Goal: Navigation & Orientation: Find specific page/section

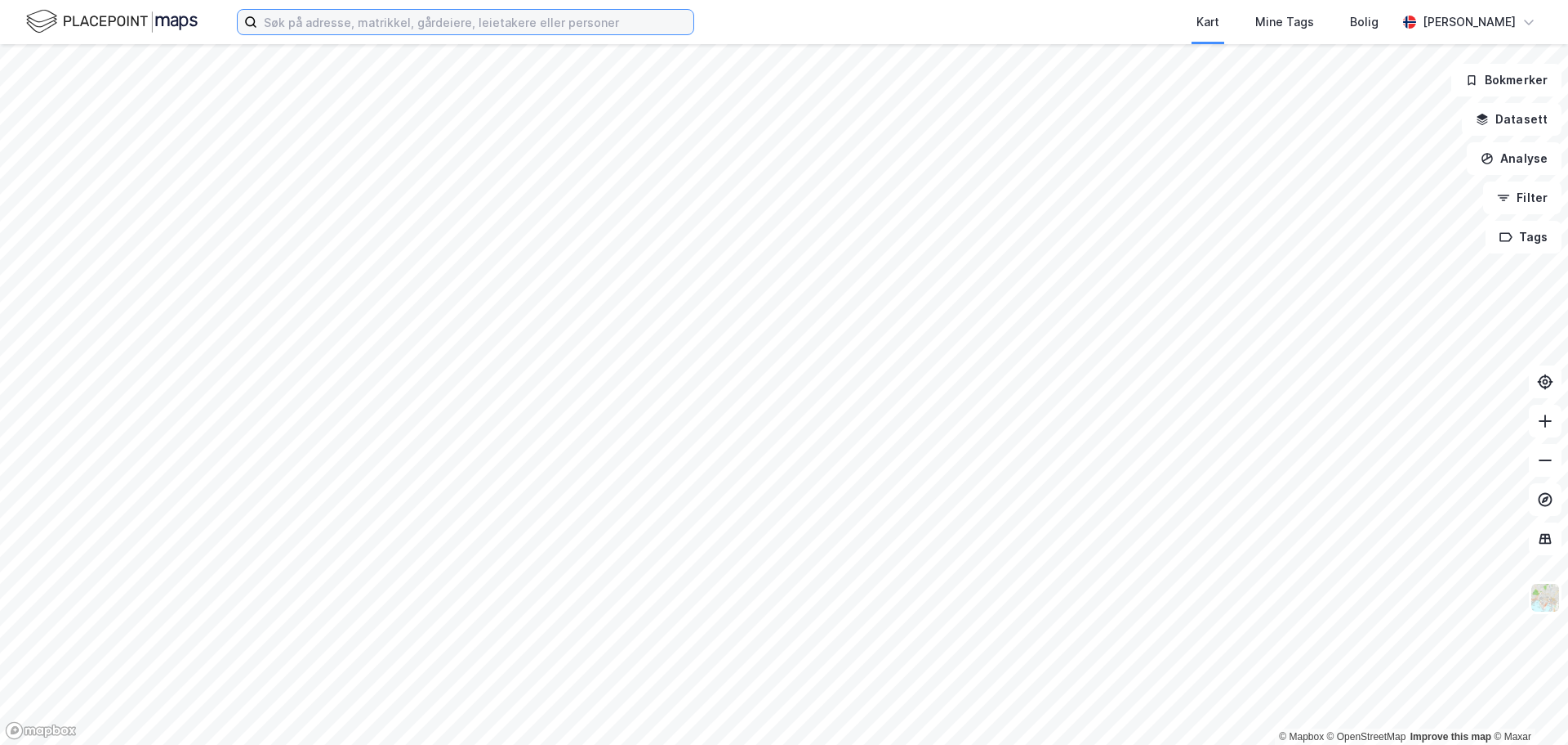
click at [486, 21] on input at bounding box center [476, 22] width 436 height 24
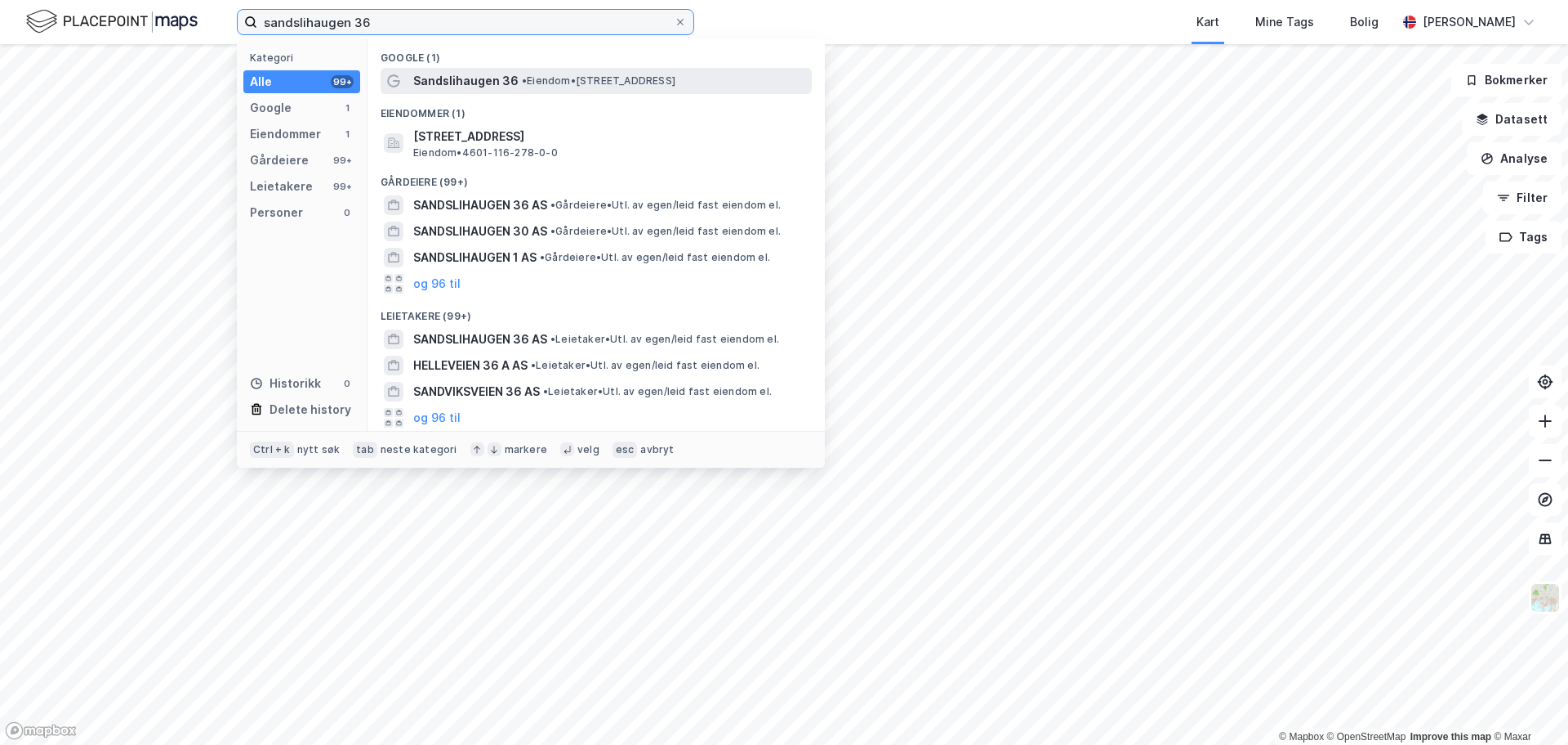
type input "sandslihaugen 36"
click at [474, 78] on span "Sandslihaugen 36" at bounding box center [466, 81] width 105 height 20
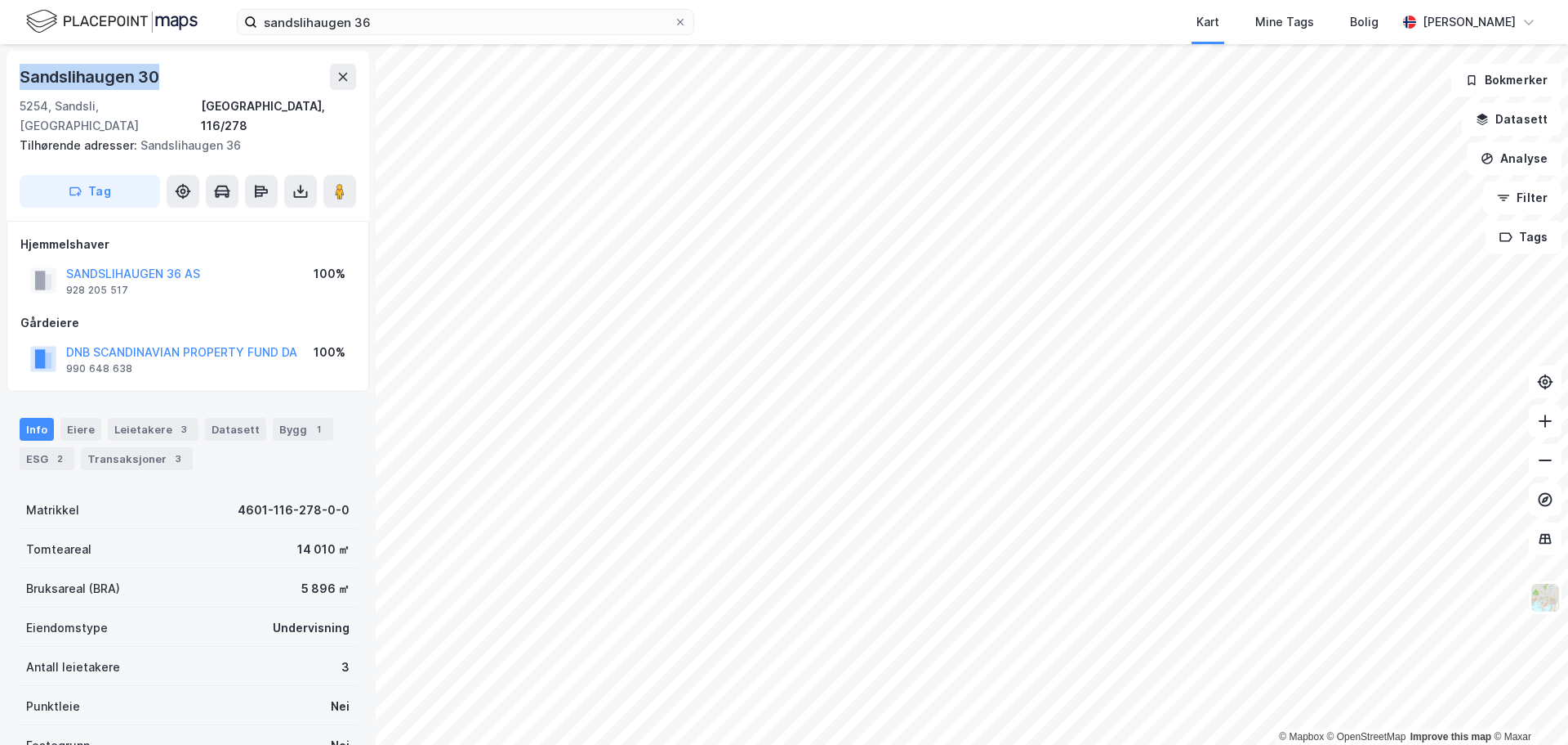
drag, startPoint x: 167, startPoint y: 78, endPoint x: 0, endPoint y: 77, distance: 167.0
click at [0, 77] on div "Sandslihaugen 30 5254, Sandsli, Vestland Bergen, 116/278 Tilhørende adresser: S…" at bounding box center [188, 394] width 376 height 701
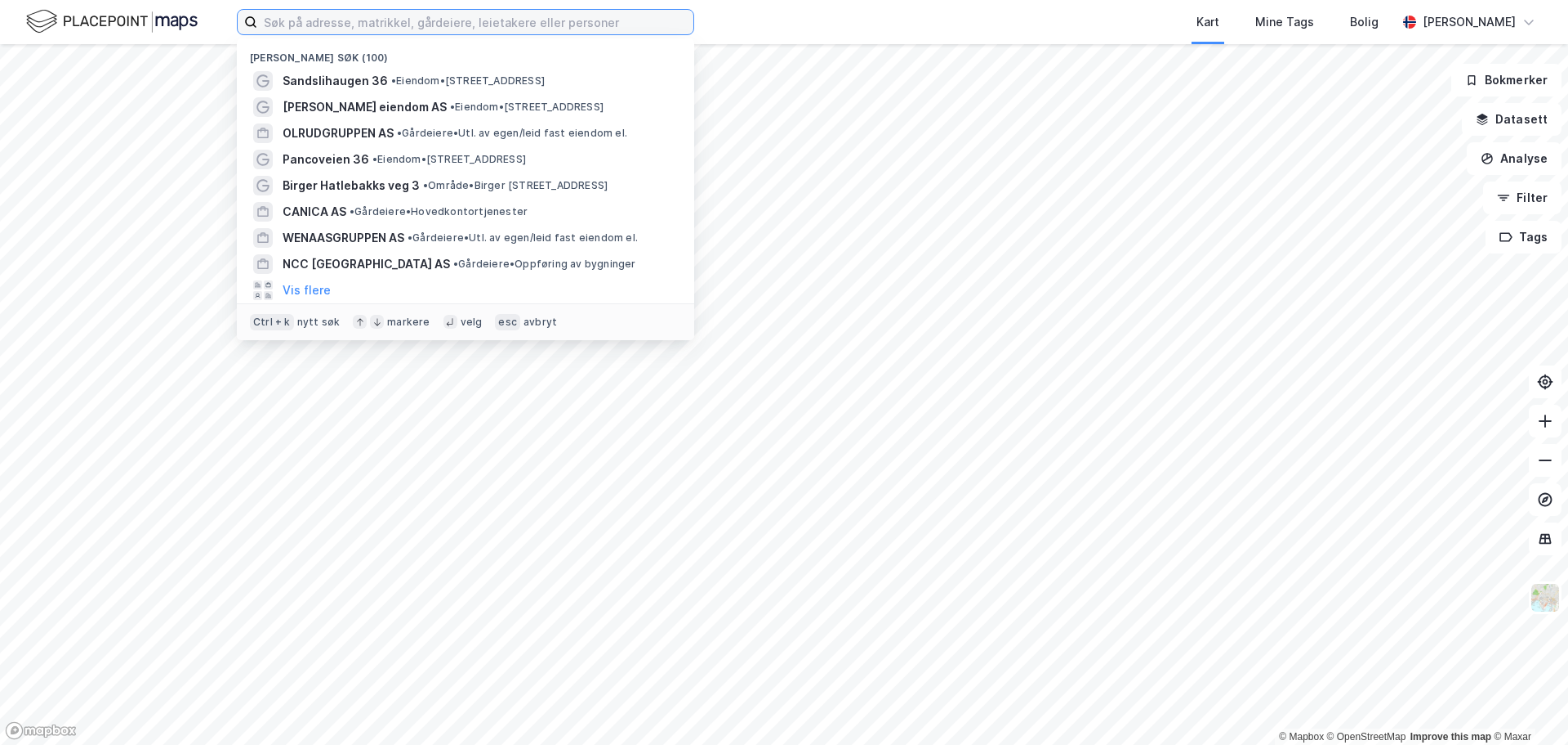
click at [592, 24] on input at bounding box center [476, 22] width 436 height 24
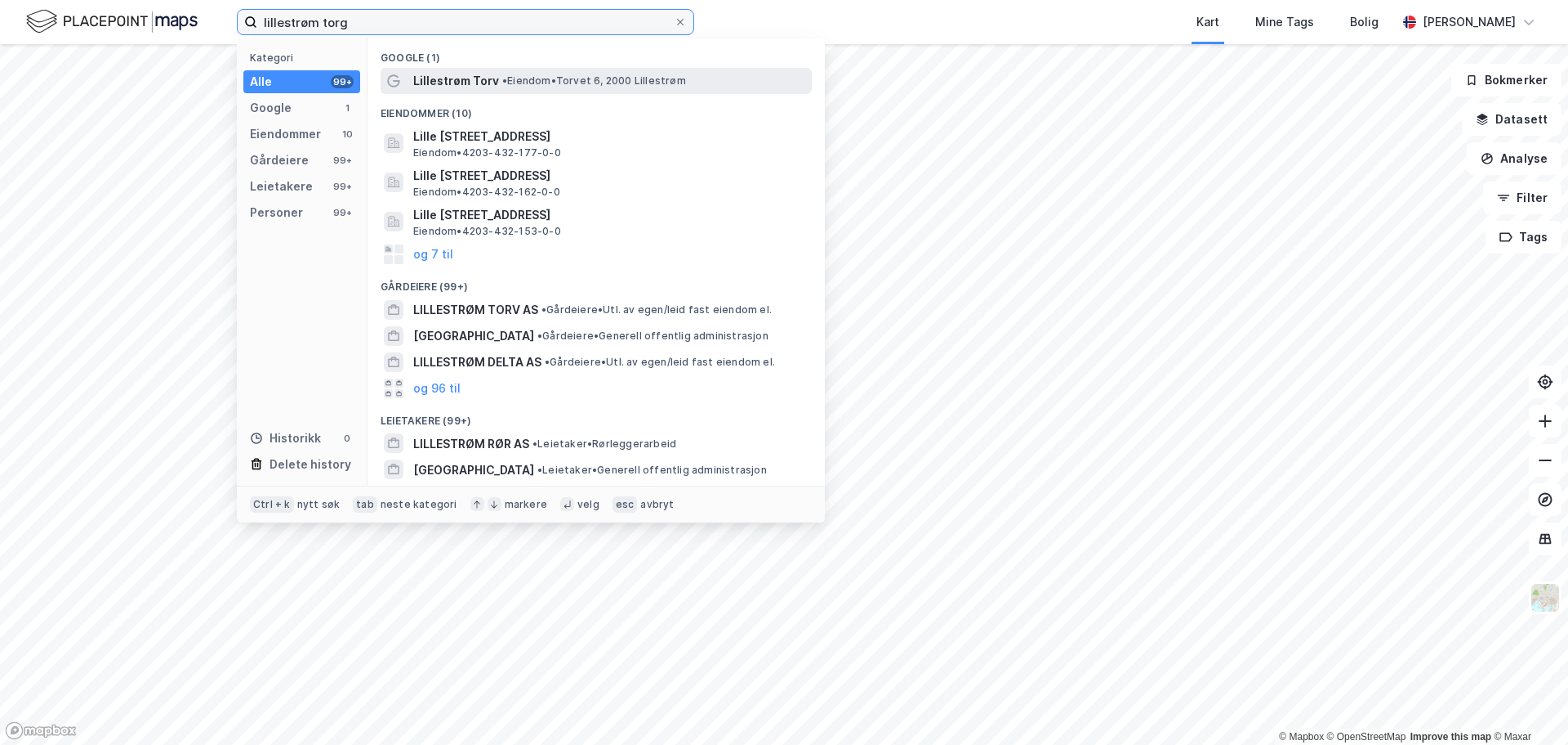
type input "lillestrøm torg"
click at [549, 74] on span "• Eiendom • Torvet 6, 2000 Lillestrøm" at bounding box center [593, 81] width 183 height 13
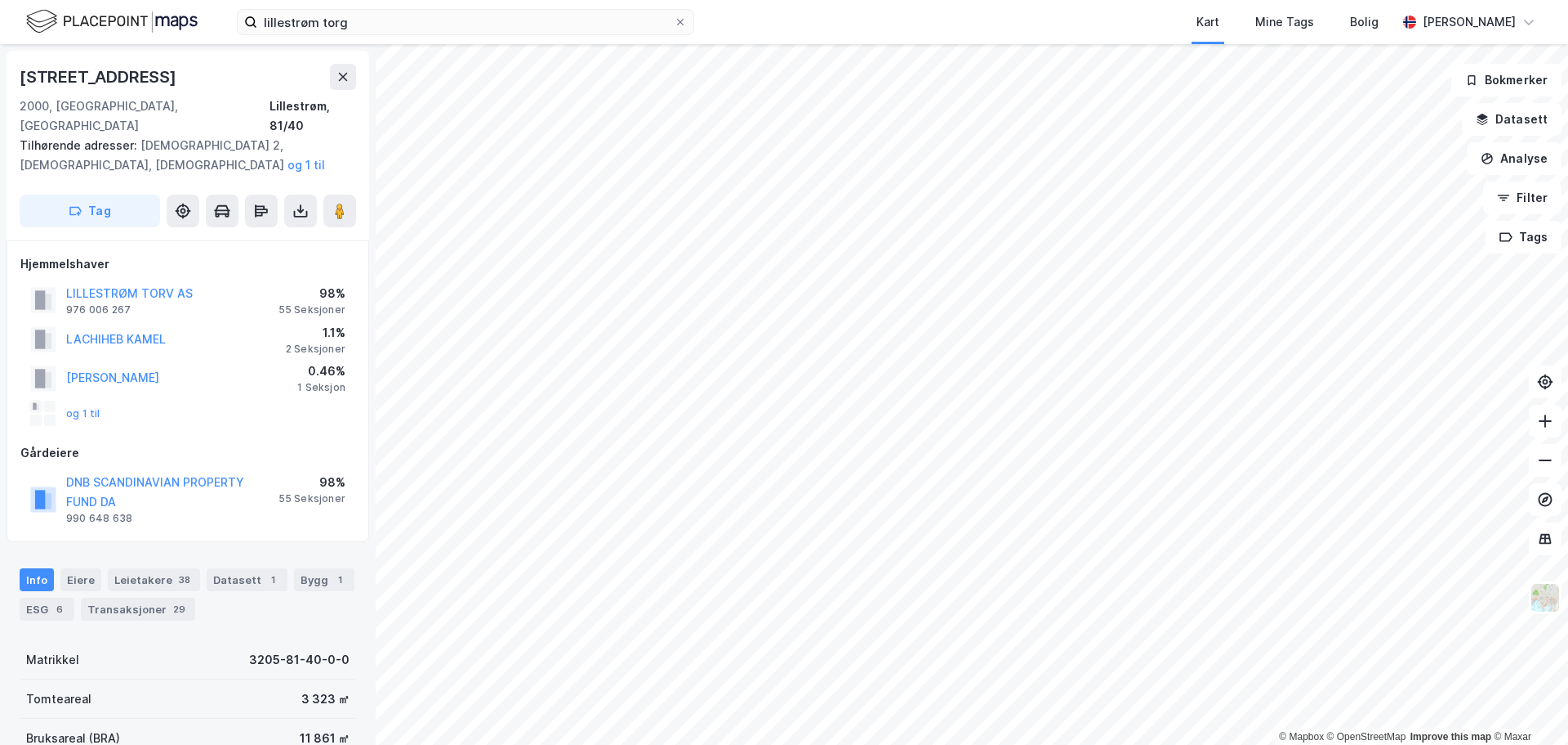
scroll to position [82, 0]
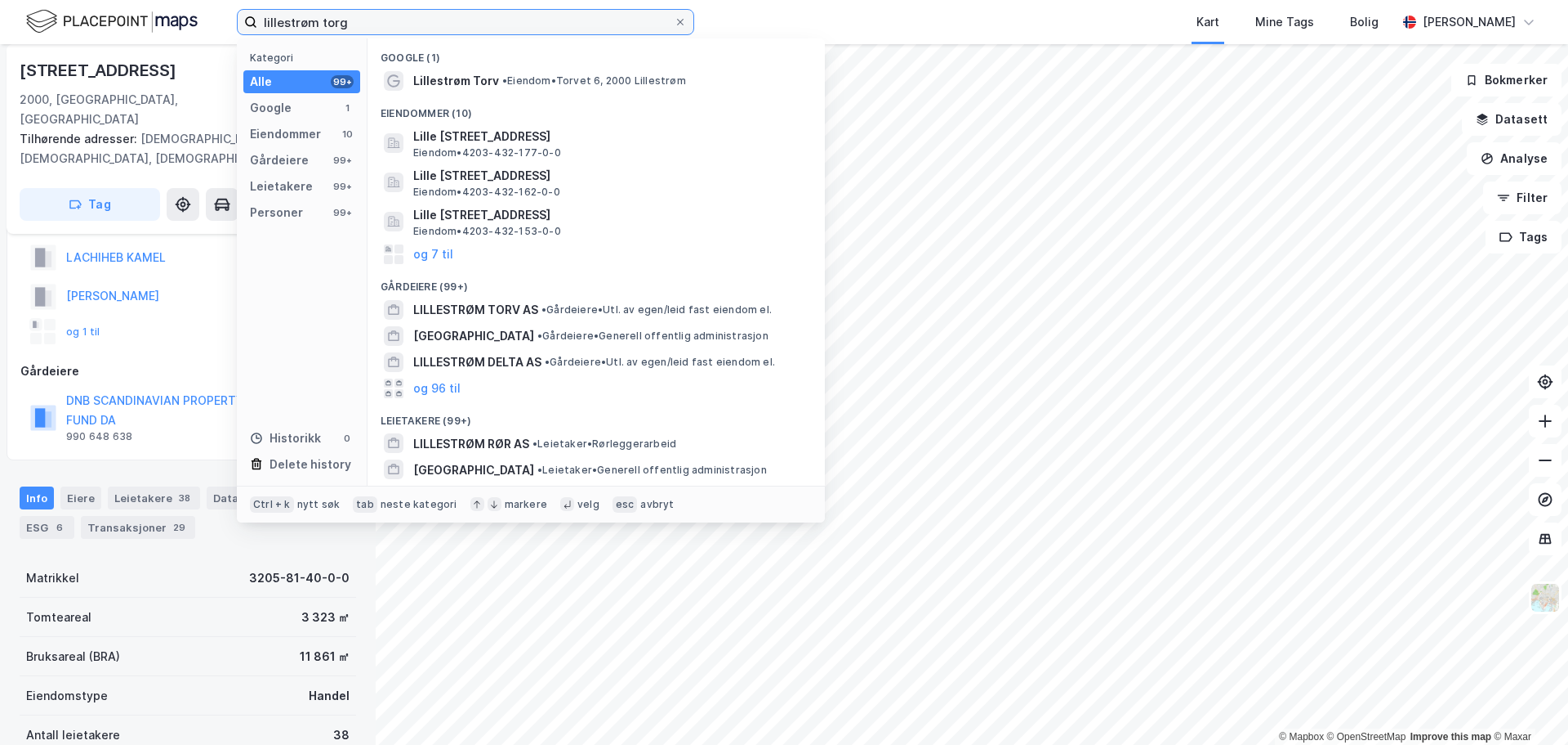
click at [323, 24] on input "lillestrøm torg" at bounding box center [465, 22] width 416 height 24
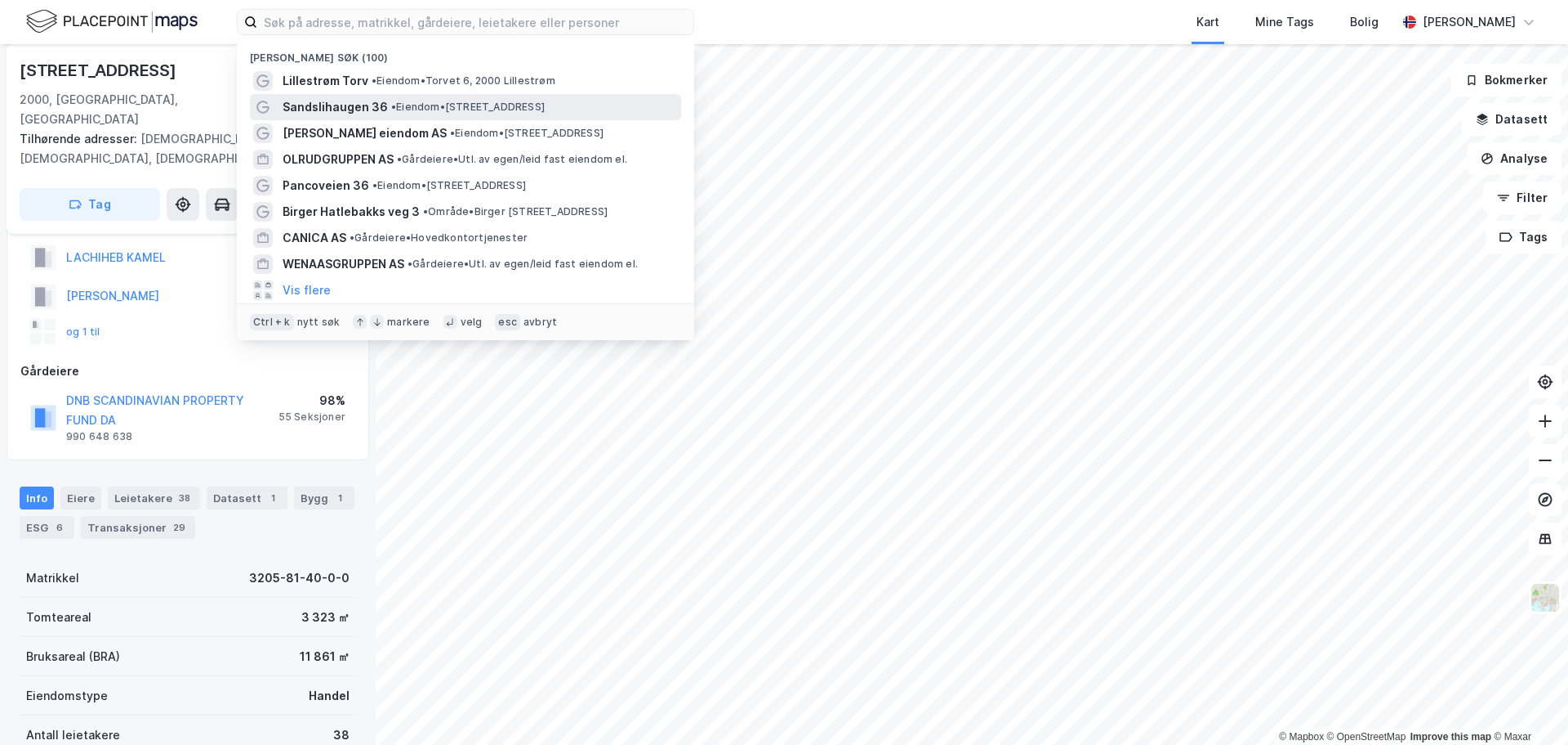
click at [370, 106] on span "Sandslihaugen 36" at bounding box center [336, 106] width 105 height 20
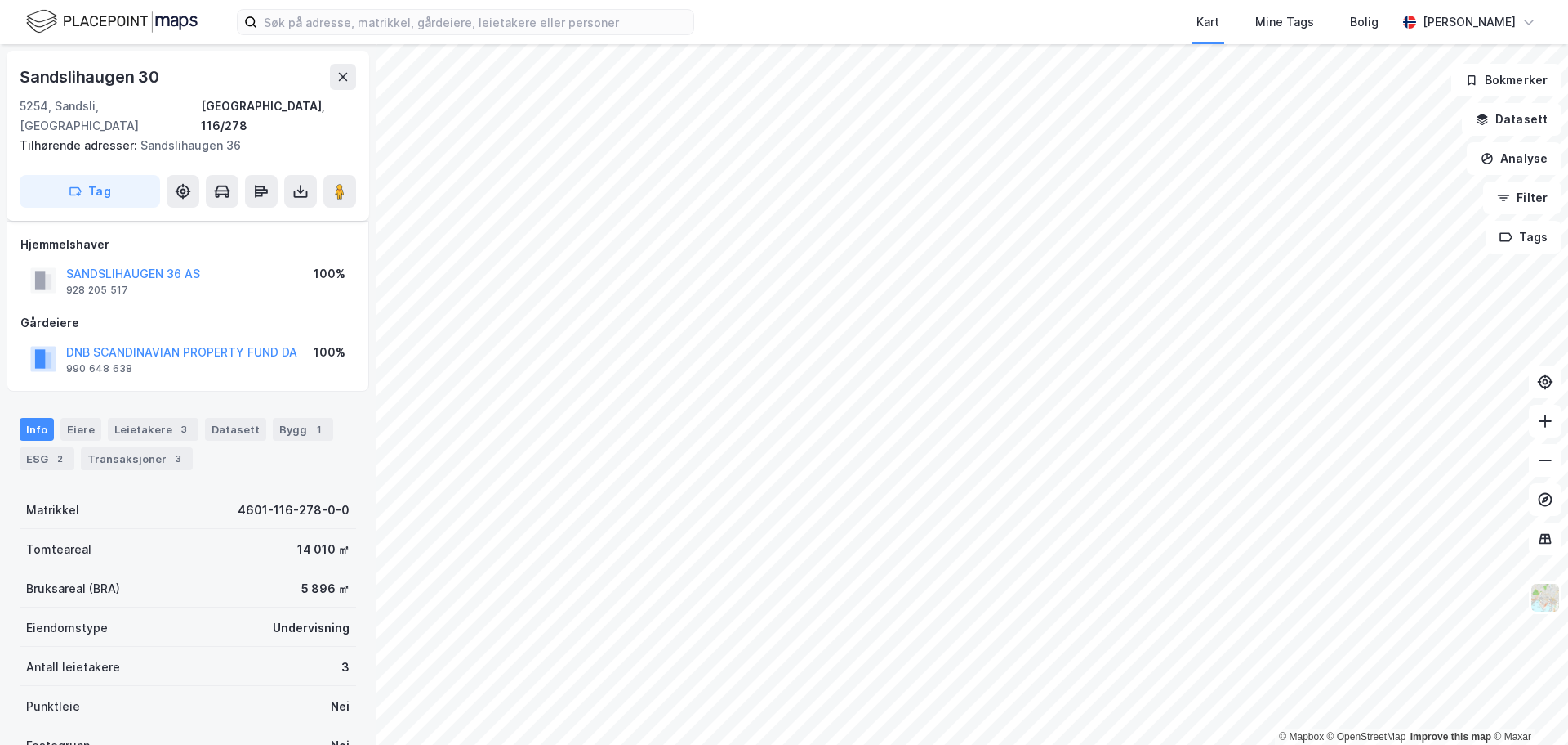
scroll to position [82, 0]
